Goal: Information Seeking & Learning: Check status

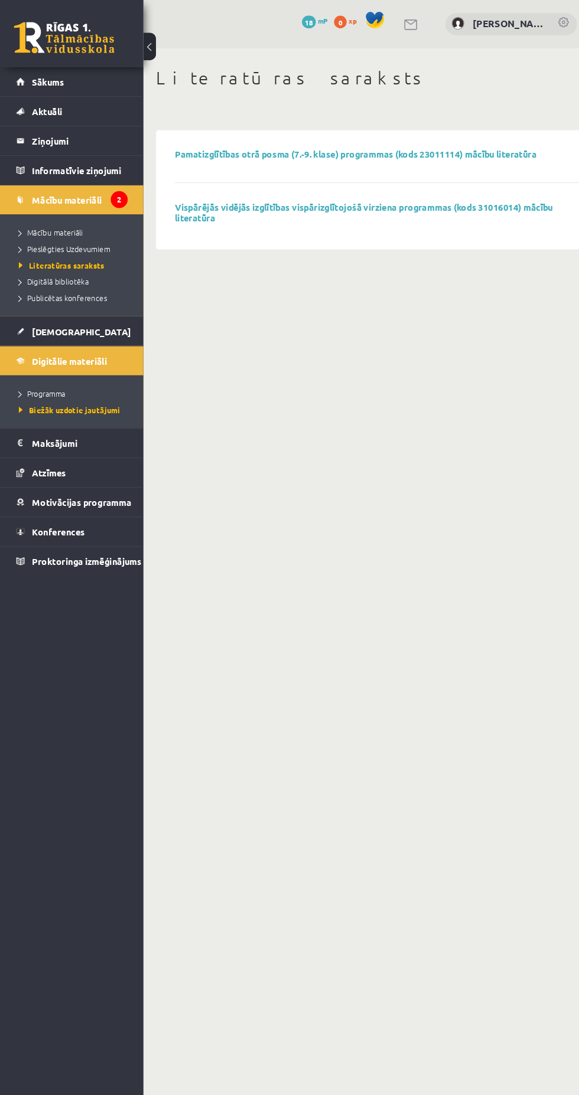
click at [74, 443] on link "Atzīmes" at bounding box center [67, 443] width 104 height 27
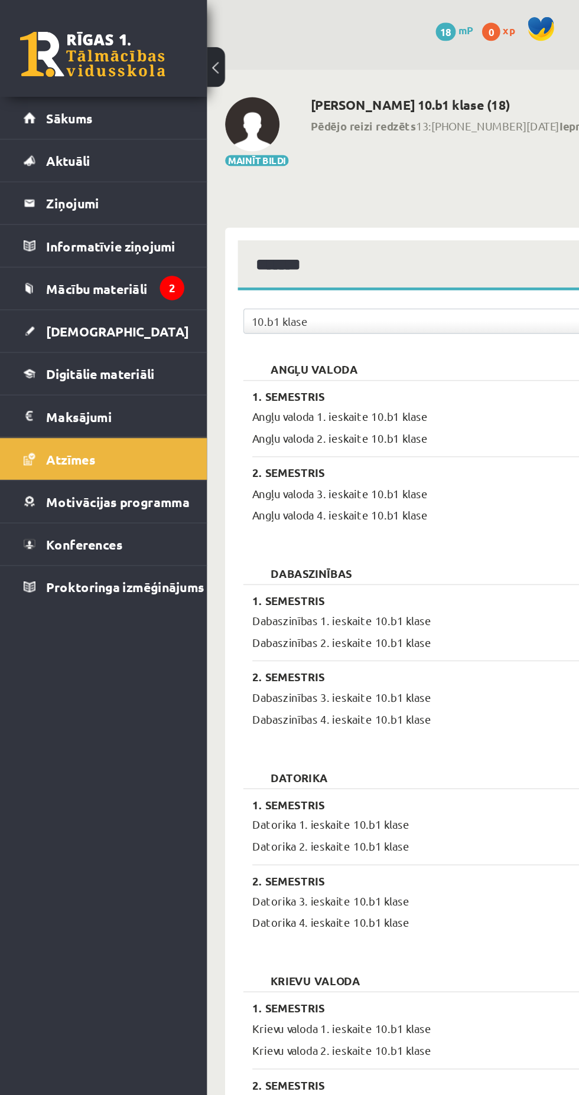
click at [90, 187] on span "Mācību materiāli" at bounding box center [63, 187] width 66 height 11
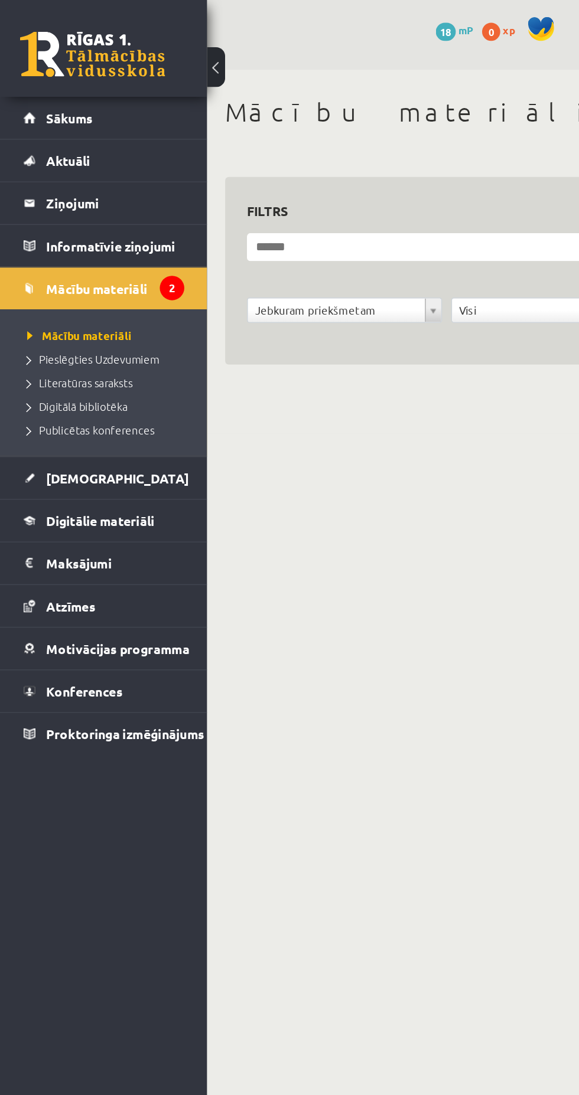
click at [106, 86] on link "Sākums" at bounding box center [67, 76] width 104 height 27
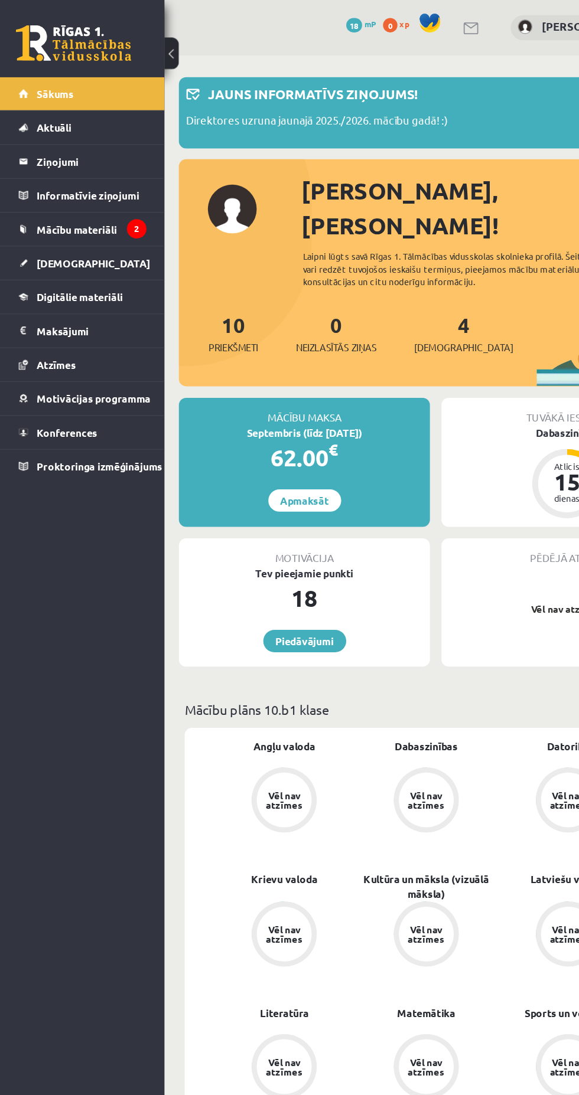
click at [93, 217] on link "[DEMOGRAPHIC_DATA]" at bounding box center [67, 215] width 104 height 27
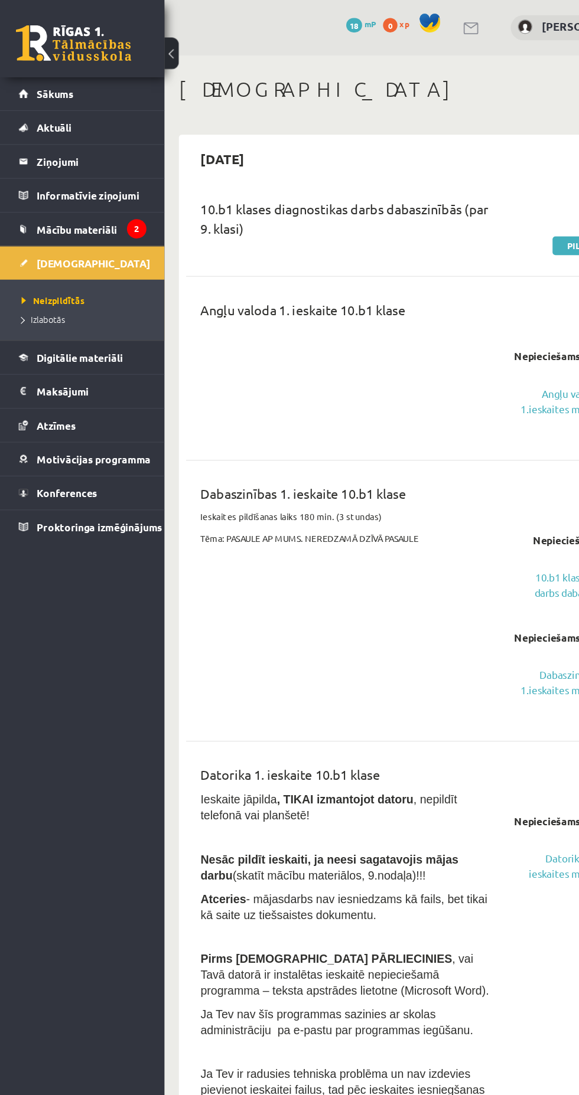
click at [58, 244] on span "Neizpildītās" at bounding box center [43, 245] width 51 height 9
click at [44, 260] on span "Izlabotās" at bounding box center [35, 261] width 35 height 9
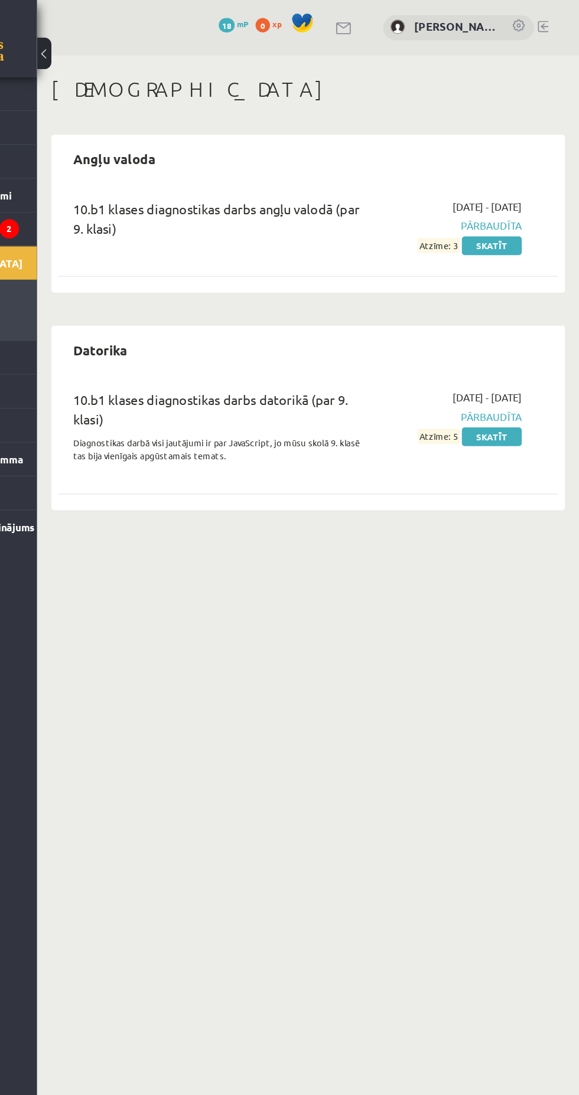
click at [513, 195] on link "Skatīt" at bounding box center [506, 201] width 49 height 15
click at [517, 360] on link "Skatīt" at bounding box center [506, 357] width 49 height 15
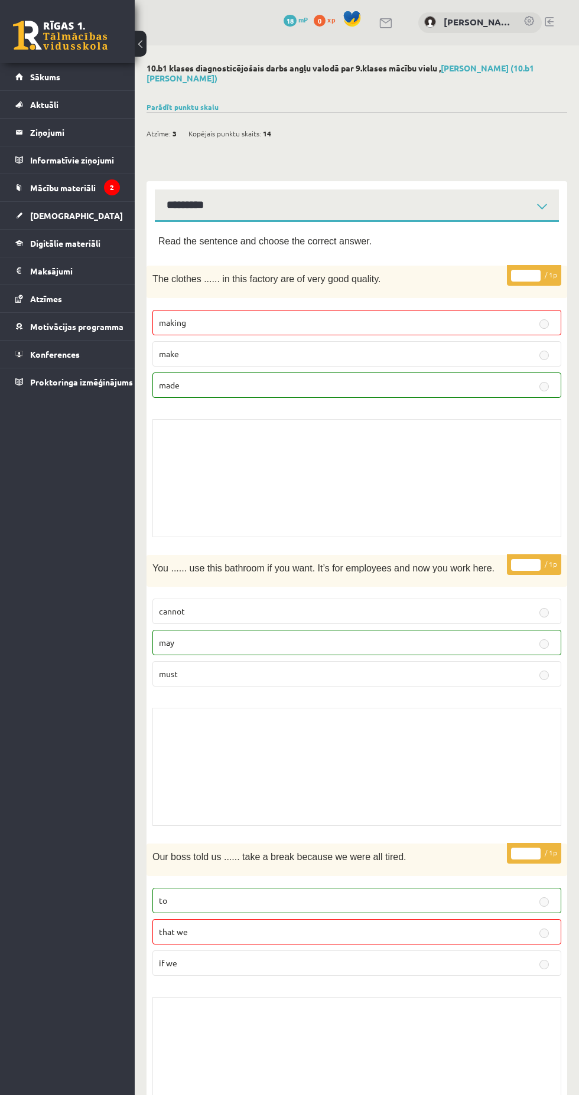
select select "**********"
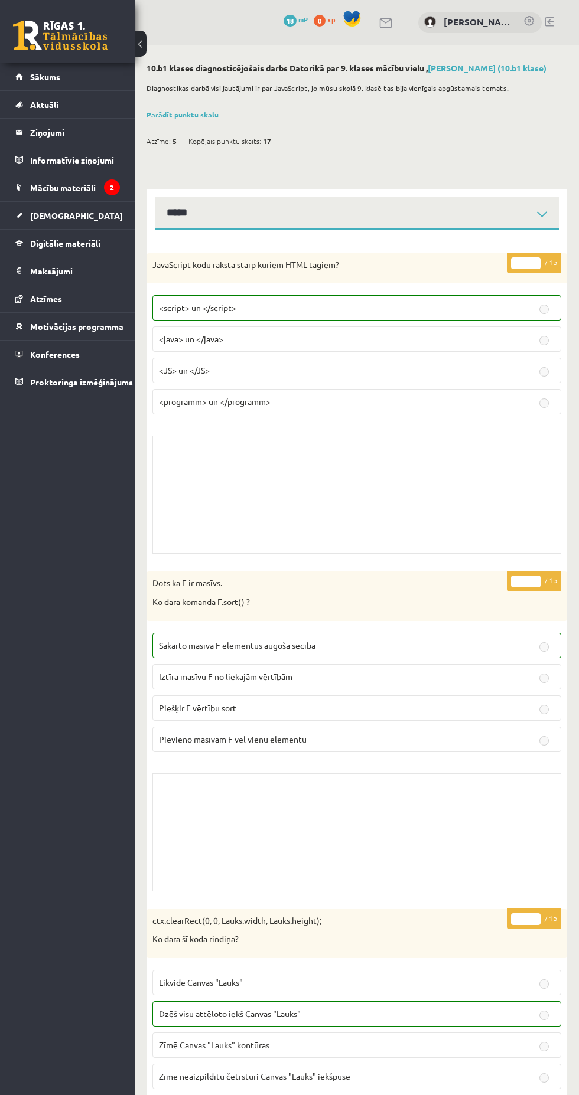
select select "**********"
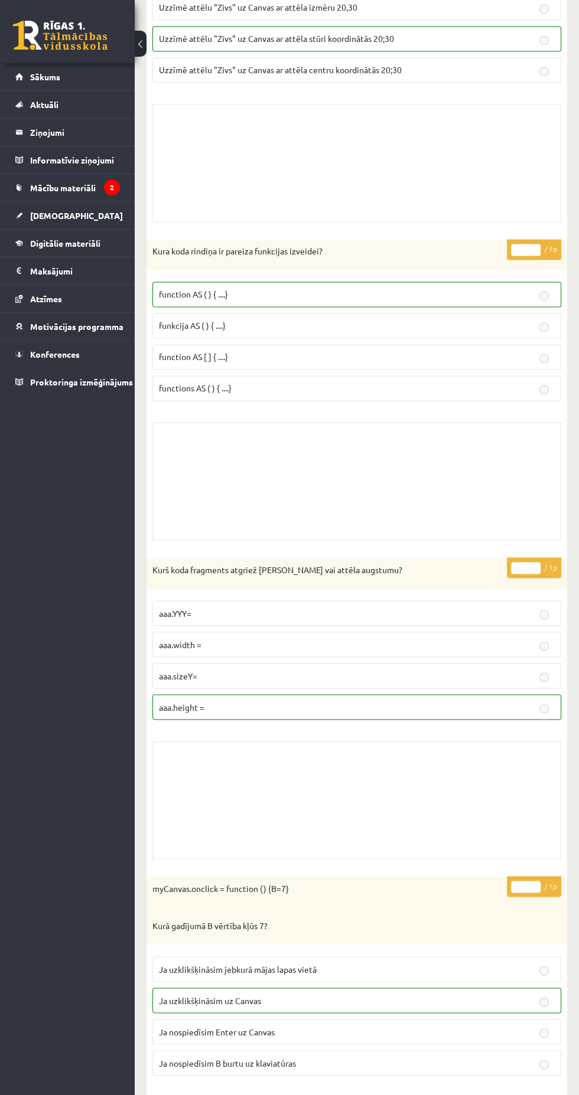
scroll to position [9275, 0]
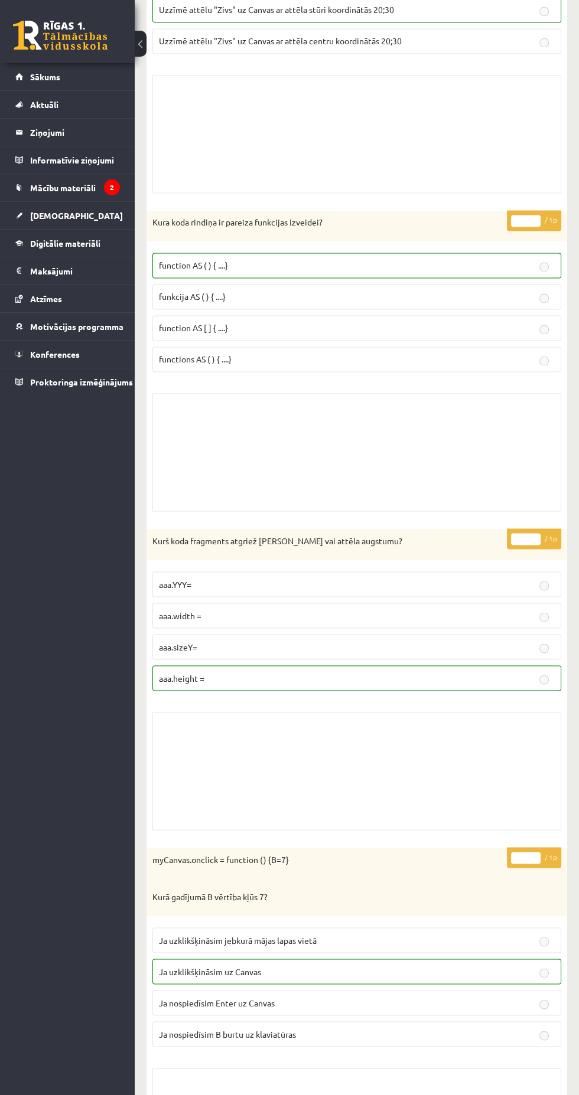
click at [330, 712] on div "Skolotāja pielikums" at bounding box center [356, 771] width 409 height 118
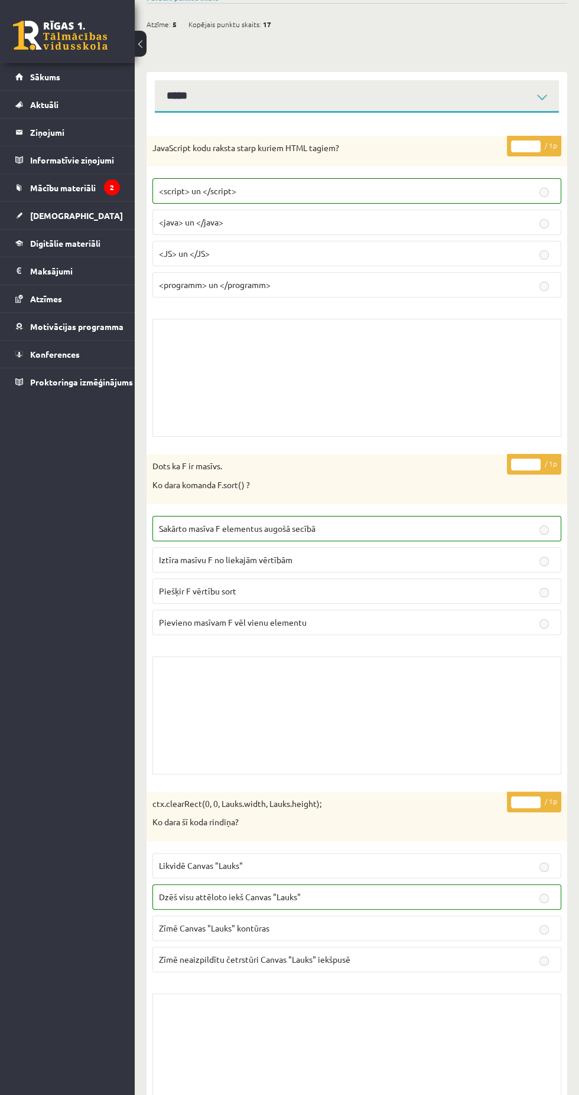
scroll to position [0, 0]
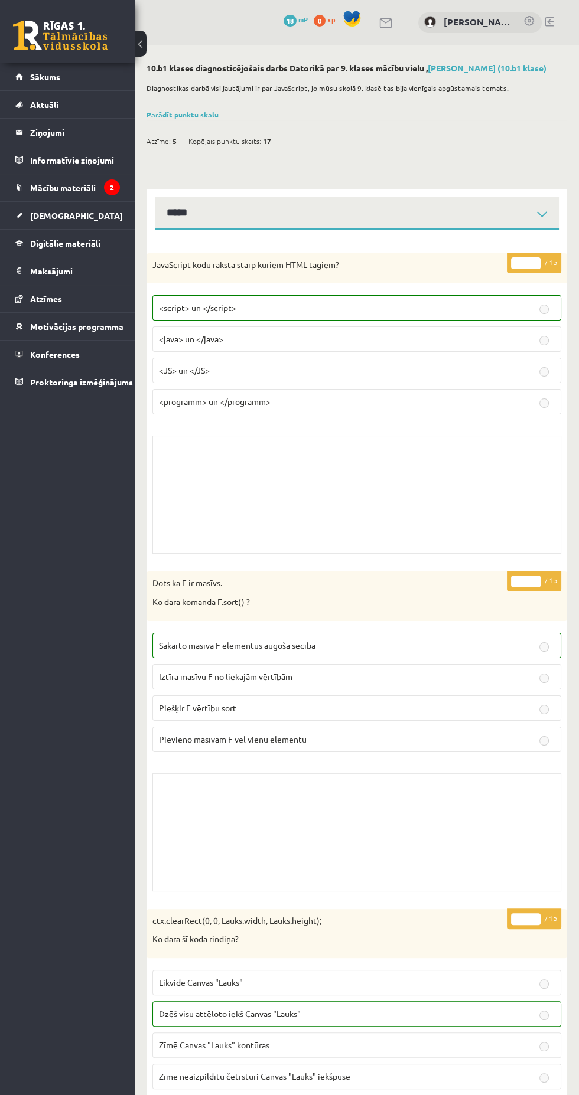
click at [202, 114] on link "Parādīt punktu skalu" at bounding box center [182, 114] width 72 height 9
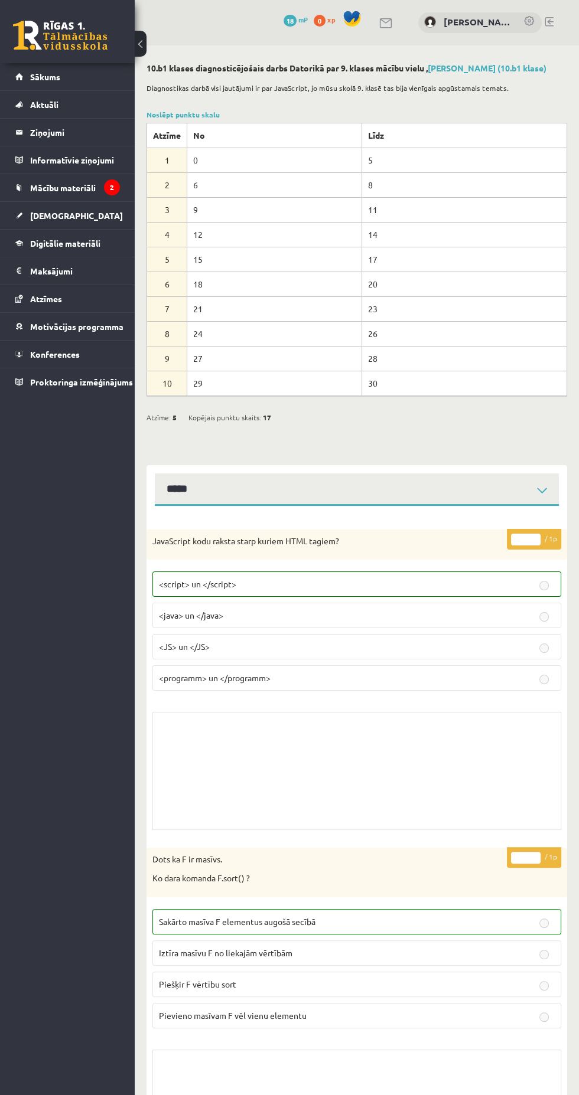
click at [508, 67] on link "Stepans Grigorjevs (10.b1 klase)" at bounding box center [486, 68] width 119 height 11
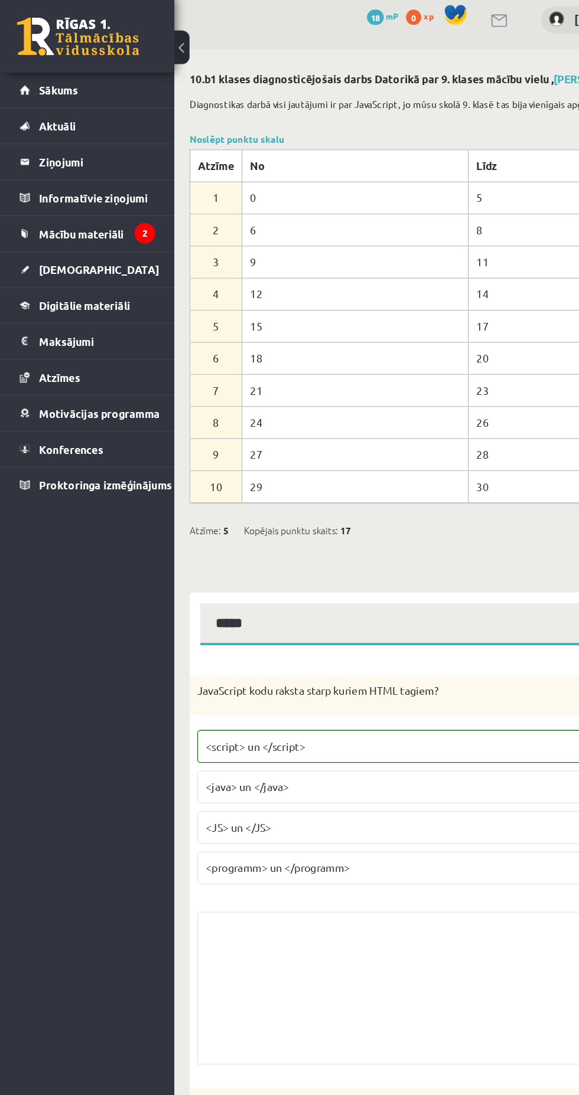
click at [68, 37] on link at bounding box center [60, 36] width 94 height 30
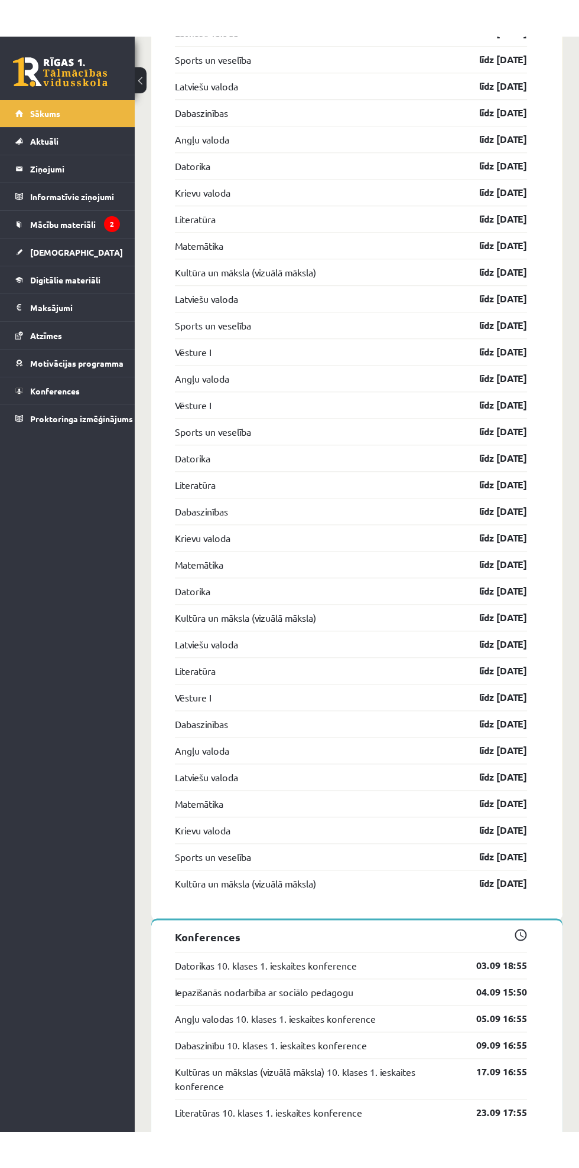
scroll to position [1788, 0]
